Goal: Navigation & Orientation: Understand site structure

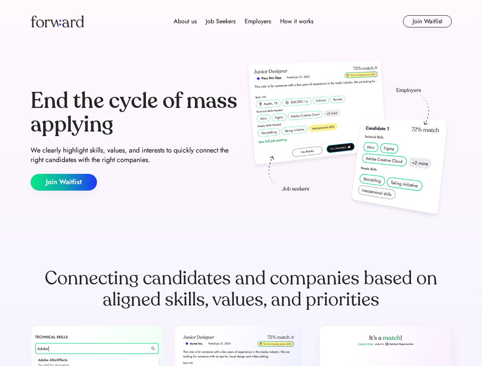
click at [241, 183] on div "End the cycle of mass applying We clearly highlight skills, values, and interes…" at bounding box center [241, 140] width 421 height 164
click at [241, 21] on div "About us Job Seekers Employers How it works" at bounding box center [243, 21] width 301 height 9
click at [57, 21] on img at bounding box center [57, 21] width 53 height 12
click at [244, 21] on div "About us Job Seekers Employers How it works" at bounding box center [243, 21] width 301 height 9
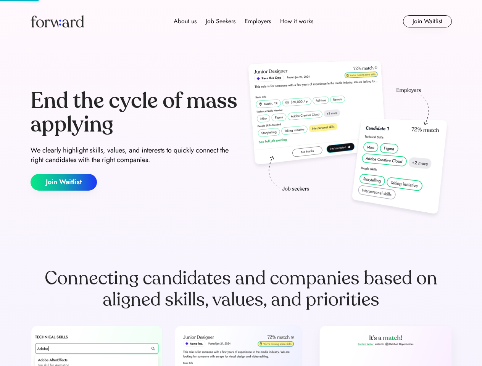
click at [185, 21] on div "About us" at bounding box center [185, 21] width 23 height 9
click at [221, 21] on div "Job Seekers" at bounding box center [221, 21] width 30 height 9
click at [258, 21] on div "Employers" at bounding box center [258, 21] width 26 height 9
click at [296, 21] on div "How it works" at bounding box center [296, 21] width 33 height 9
click at [427, 21] on button "Join Waitlist" at bounding box center [427, 21] width 49 height 12
